Goal: Check status: Check status

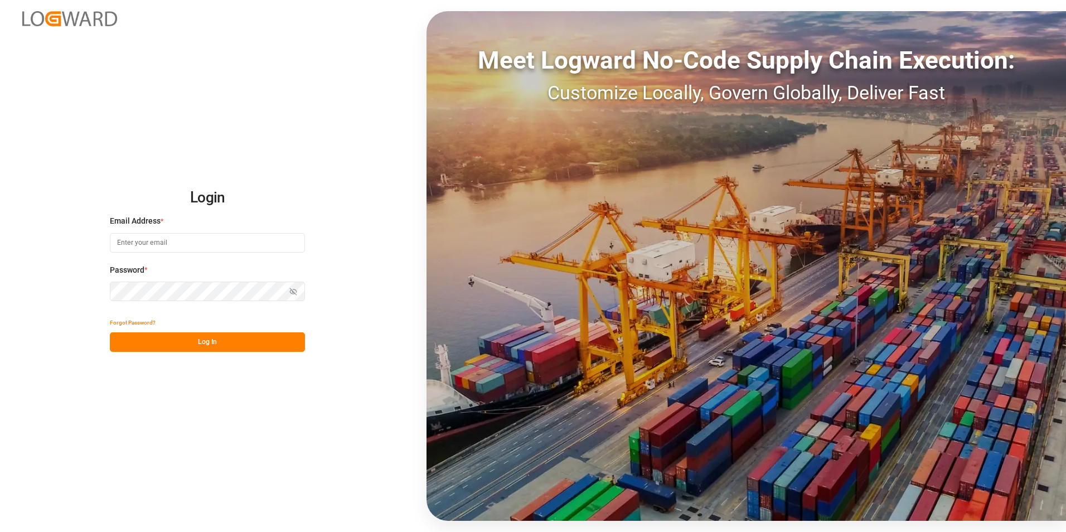
type input "[PERSON_NAME][EMAIL_ADDRESS][PERSON_NAME][DOMAIN_NAME]"
click at [235, 343] on button "Log In" at bounding box center [207, 342] width 195 height 20
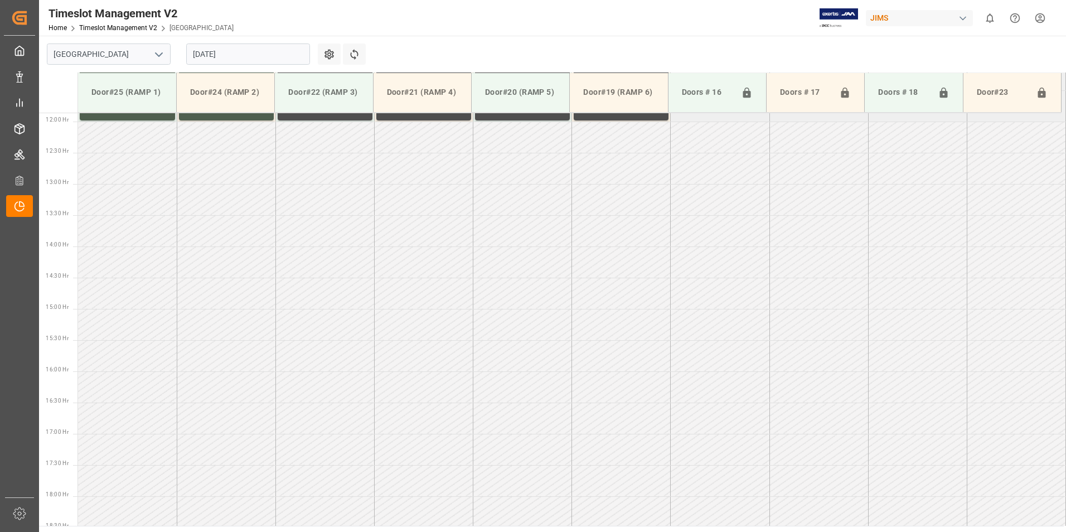
scroll to position [742, 0]
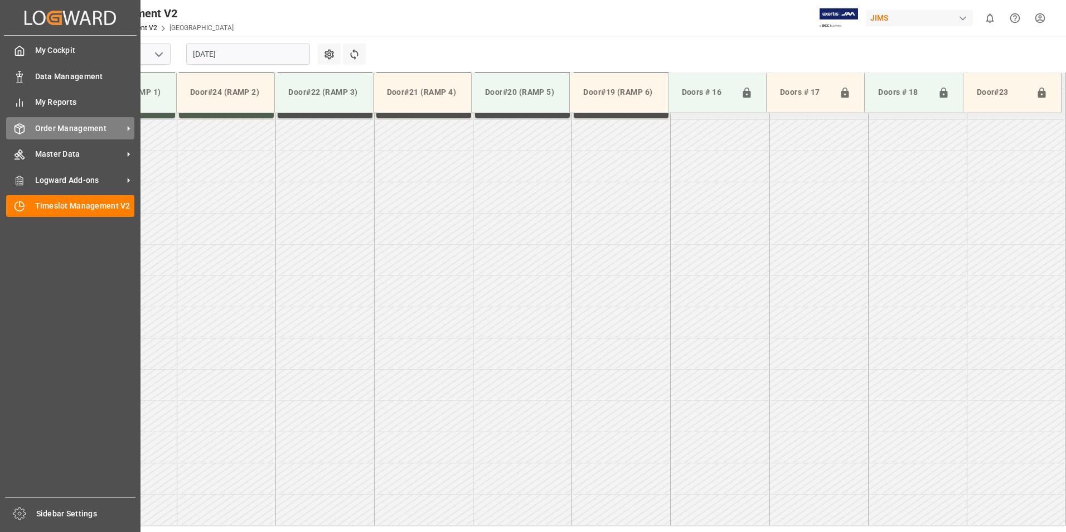
click at [74, 128] on span "Order Management" at bounding box center [79, 129] width 88 height 12
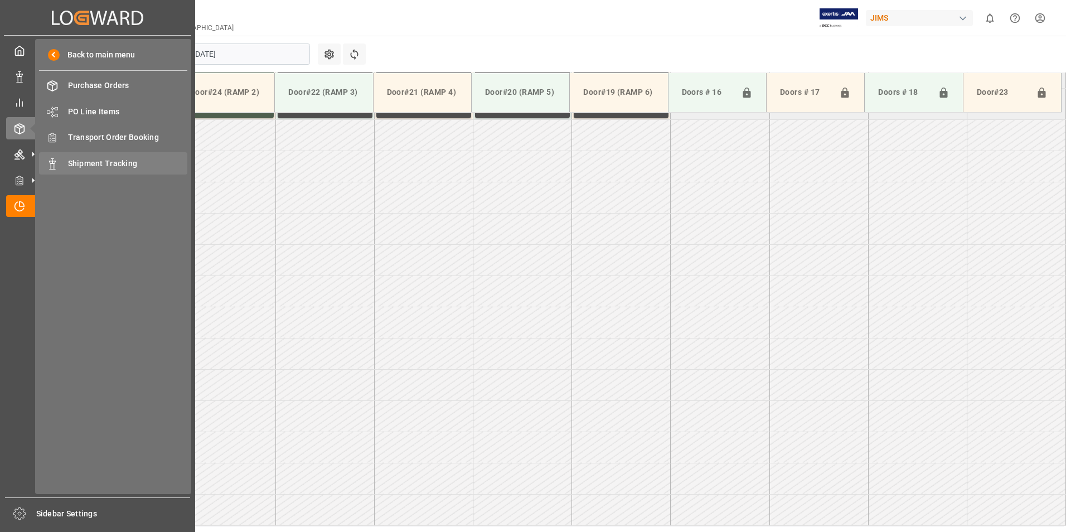
click at [109, 163] on span "Shipment Tracking" at bounding box center [128, 164] width 120 height 12
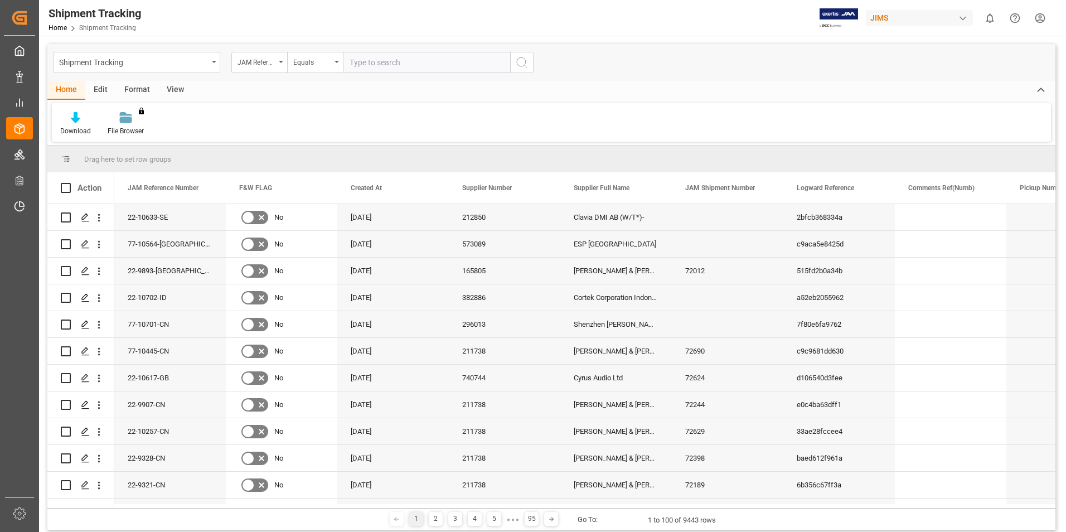
click at [366, 61] on input "text" at bounding box center [426, 62] width 167 height 21
type input "77-10207-CN"
click at [523, 61] on icon "search button" at bounding box center [521, 62] width 13 height 13
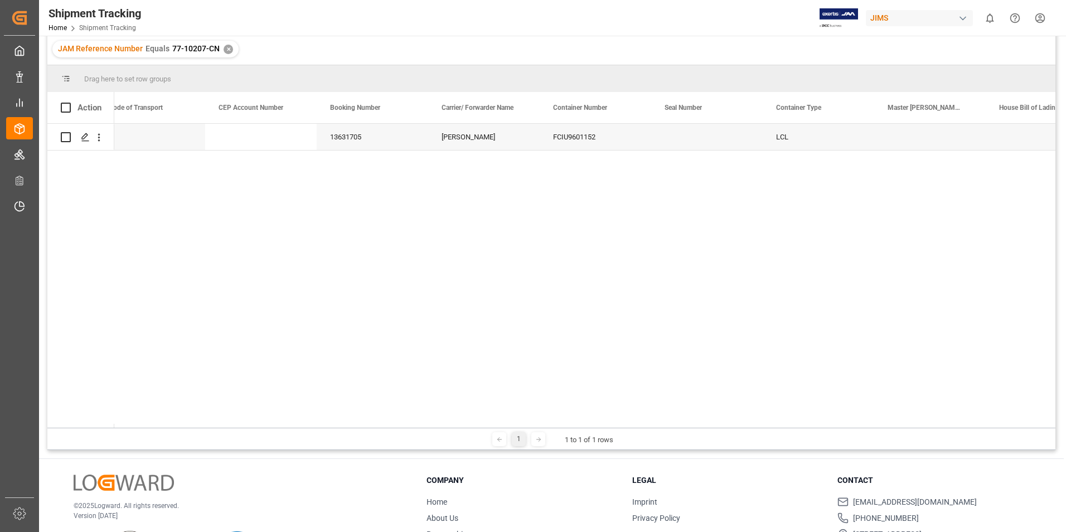
scroll to position [0, 1807]
